Goal: Find specific page/section: Locate a particular part of the current website

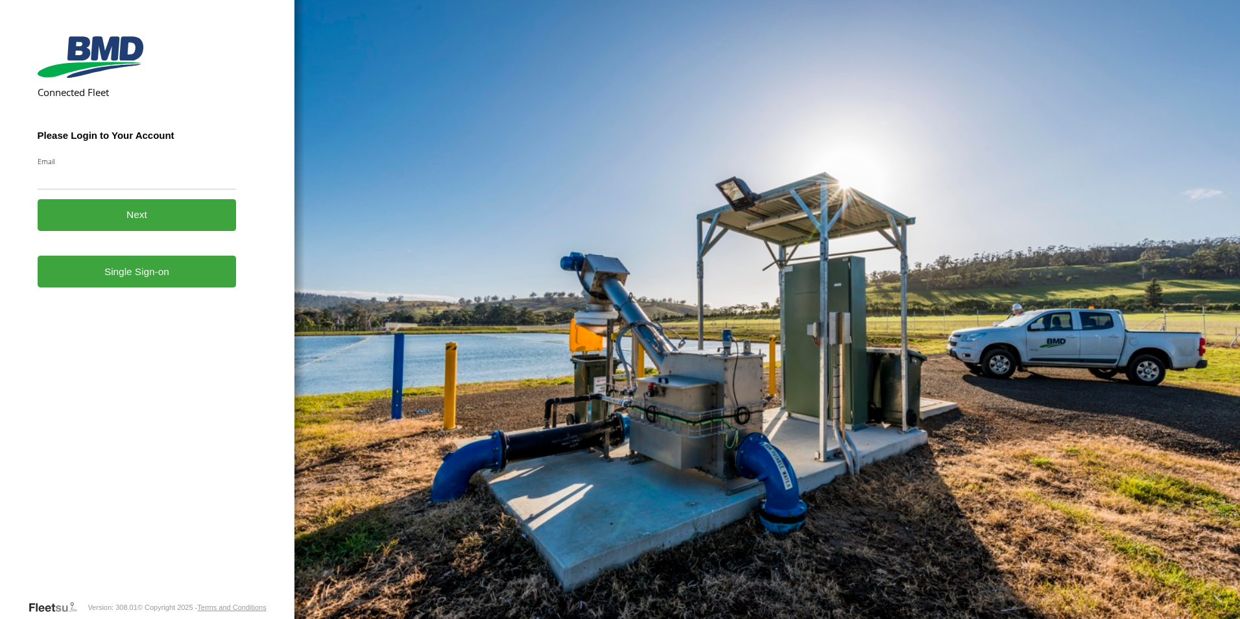
click at [64, 172] on input "Email" at bounding box center [137, 177] width 199 height 23
click at [102, 414] on form "Connected Fleet Please Login to Your Account Email Enter a valid login email ad…" at bounding box center [148, 315] width 220 height 568
click at [135, 270] on link "Single Sign-on" at bounding box center [137, 272] width 199 height 32
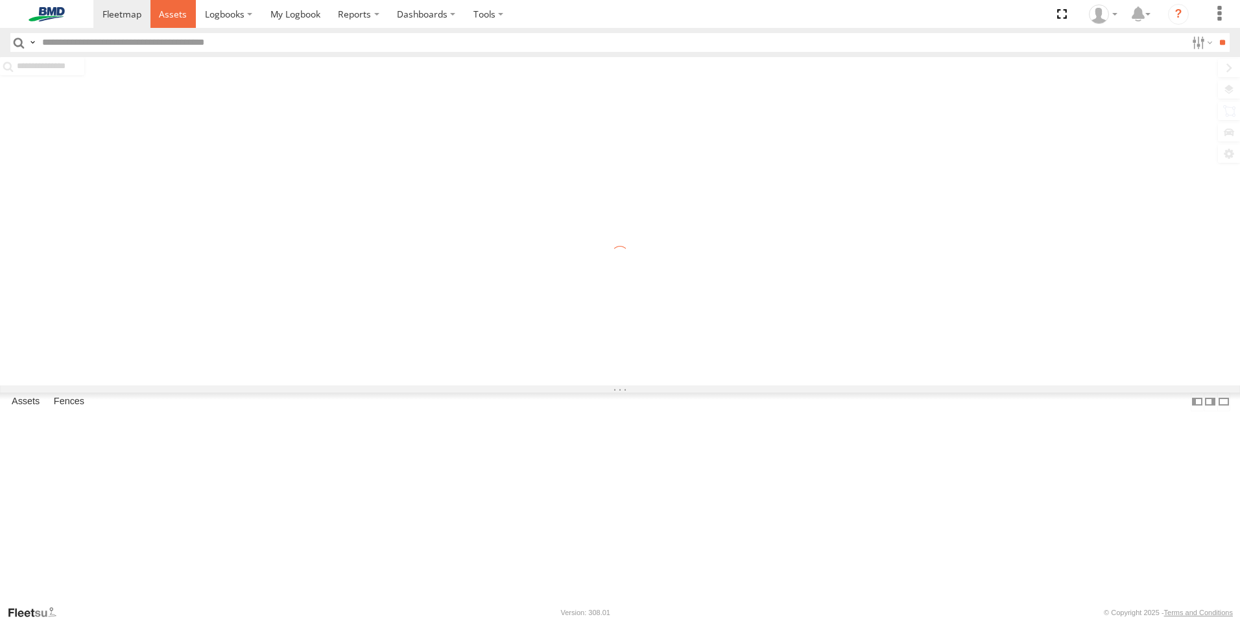
click at [171, 15] on span at bounding box center [173, 14] width 28 height 12
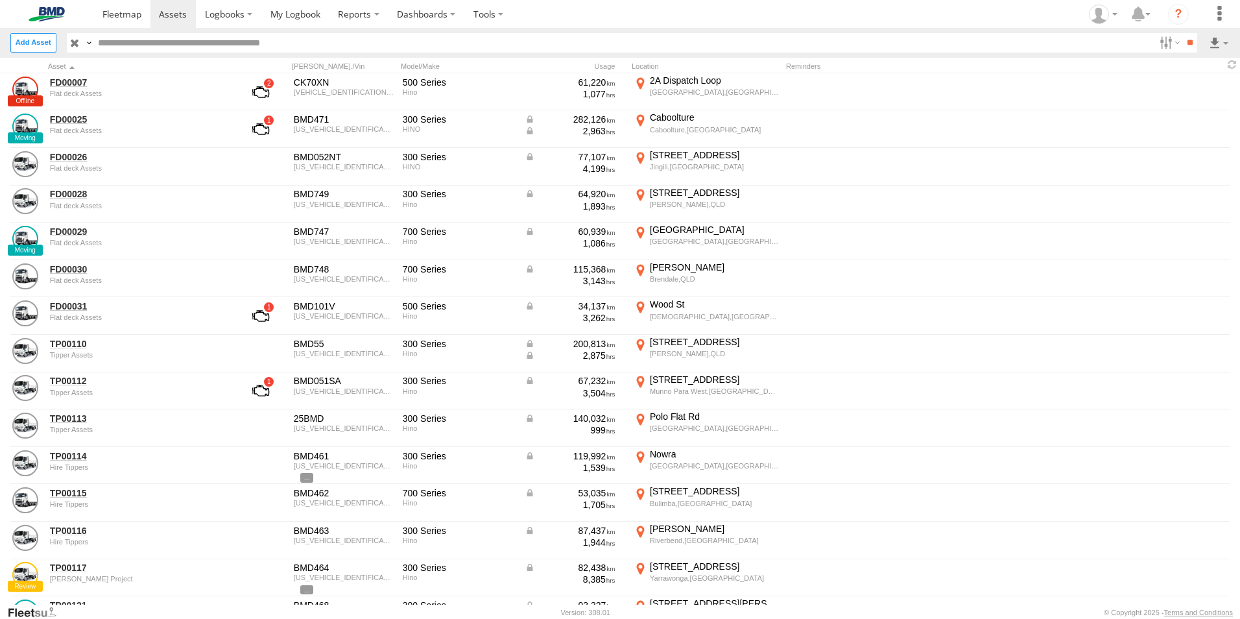
click at [108, 47] on input "text" at bounding box center [623, 42] width 1061 height 19
paste input "*******"
type input "*******"
click at [1182, 33] on input "**" at bounding box center [1189, 42] width 15 height 19
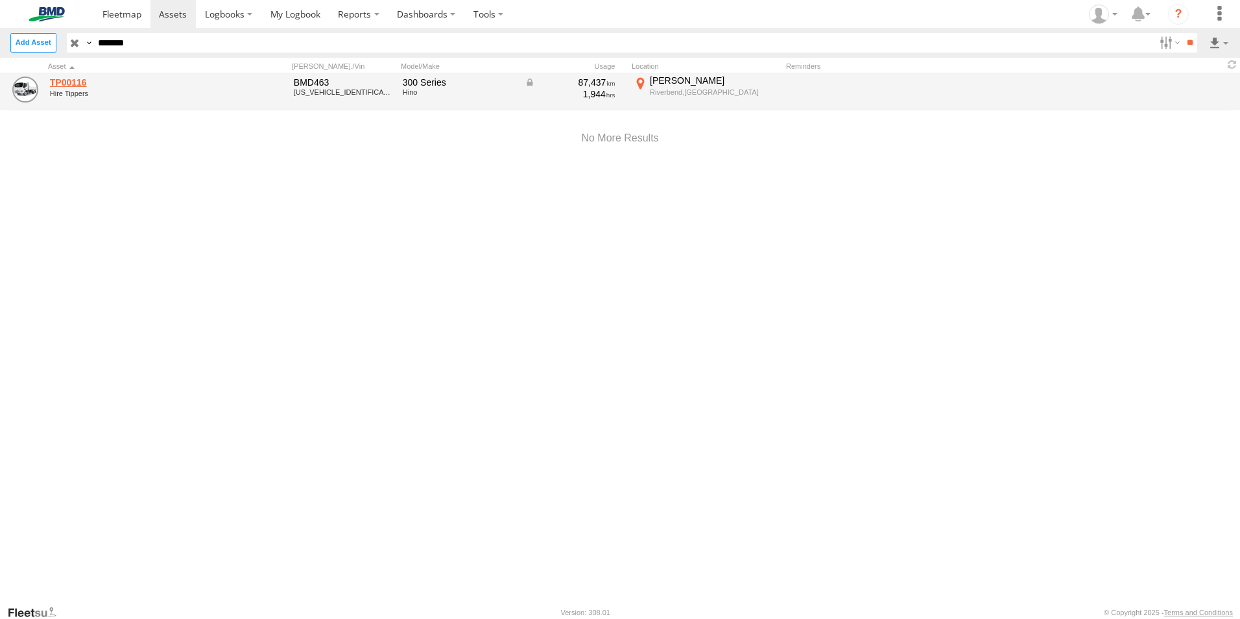
click at [65, 80] on link "TP00116" at bounding box center [139, 83] width 178 height 12
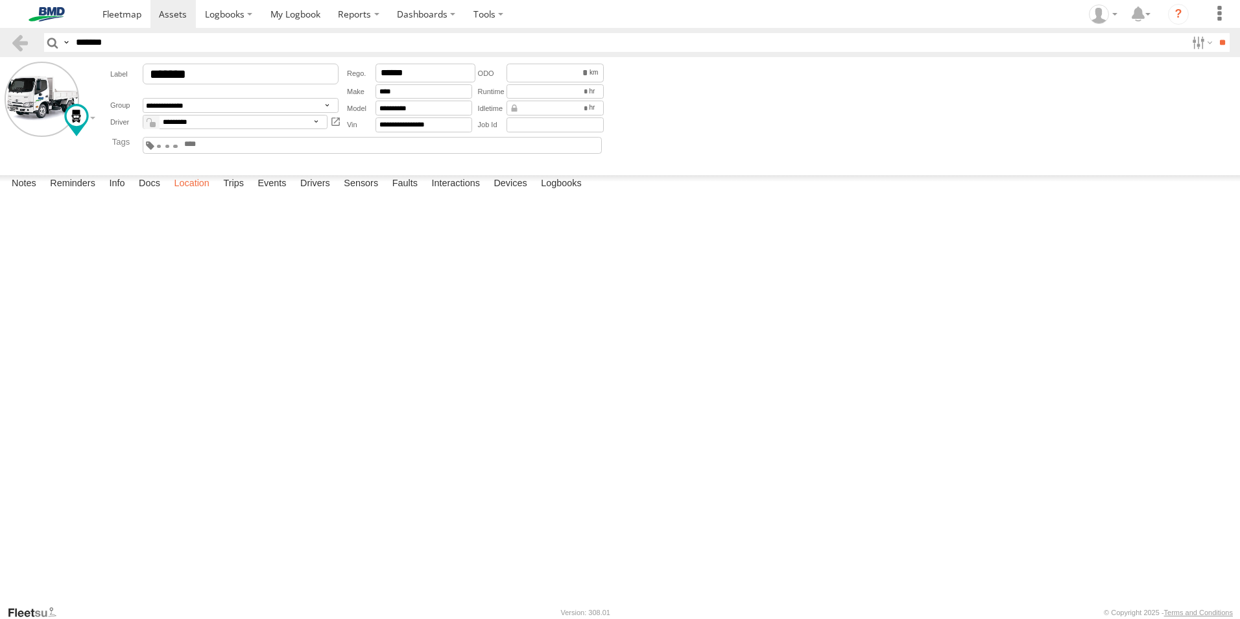
click at [189, 193] on label "Location" at bounding box center [191, 184] width 49 height 18
drag, startPoint x: 964, startPoint y: 303, endPoint x: 507, endPoint y: 495, distance: 495.8
click at [0, 0] on div "TP00116" at bounding box center [0, 0] width 0 height 0
drag, startPoint x: 747, startPoint y: 307, endPoint x: 588, endPoint y: 630, distance: 359.6
click at [588, 618] on html at bounding box center [620, 309] width 1240 height 619
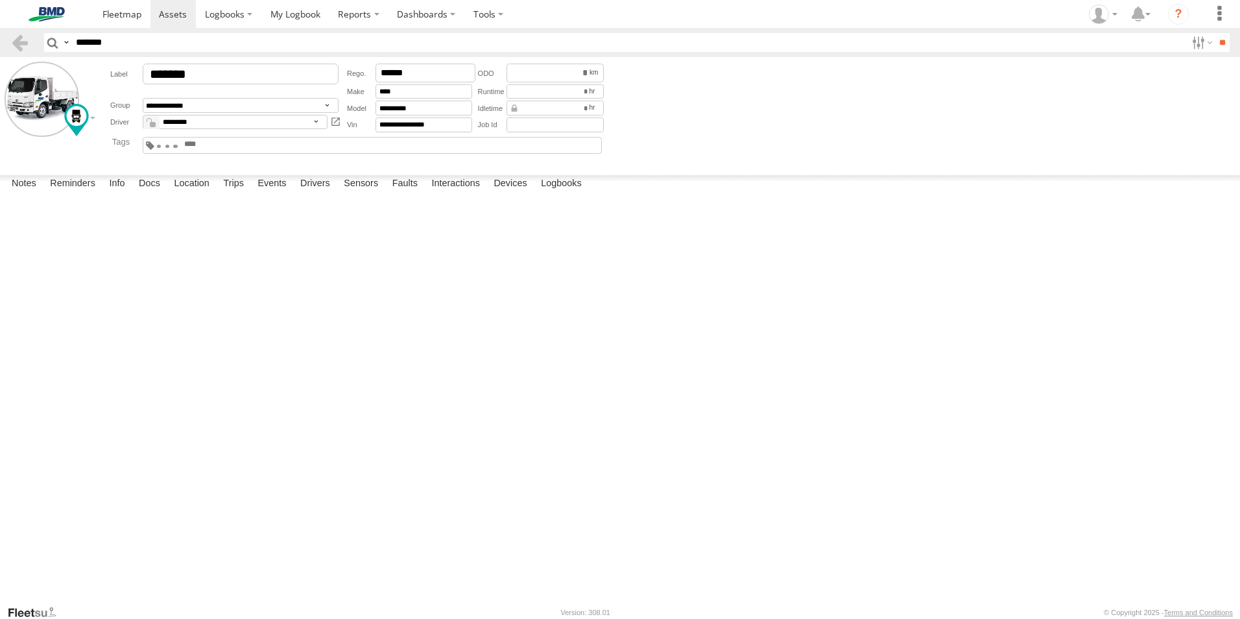
drag, startPoint x: 817, startPoint y: 415, endPoint x: 555, endPoint y: 357, distance: 268.4
click at [0, 0] on div "TP00116" at bounding box center [0, 0] width 0 height 0
